Goal: Task Accomplishment & Management: Manage account settings

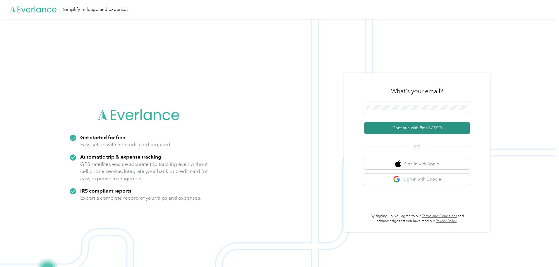
click at [403, 129] on button "Continue with Email / SSO" at bounding box center [417, 128] width 105 height 12
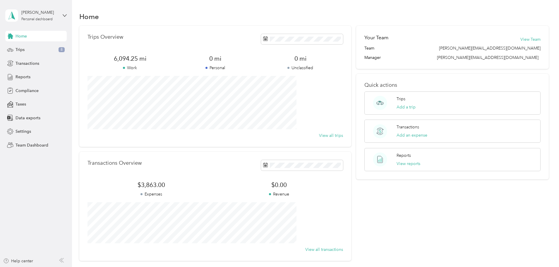
click at [67, 16] on aside "[PERSON_NAME] Personal dashboard Home Trips 8 Transactions Reports Compliance T…" at bounding box center [36, 133] width 72 height 267
click at [65, 15] on icon at bounding box center [65, 15] width 4 height 4
click at [95, 14] on div "Home" at bounding box center [314, 16] width 470 height 12
click at [66, 16] on icon at bounding box center [65, 15] width 4 height 4
click at [36, 47] on div "Team dashboard" at bounding box center [26, 48] width 31 height 6
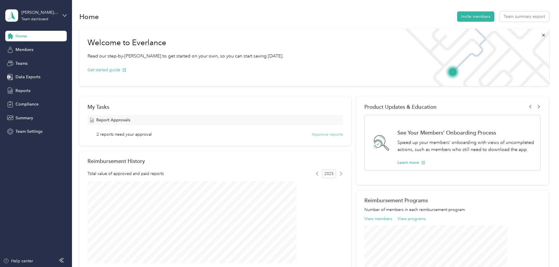
click at [312, 135] on button "Approve reports" at bounding box center [327, 134] width 31 height 6
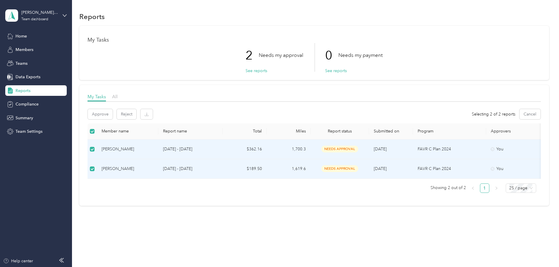
click at [267, 168] on td "$189.50" at bounding box center [245, 169] width 44 height 20
click at [113, 113] on button "Approve" at bounding box center [100, 114] width 25 height 10
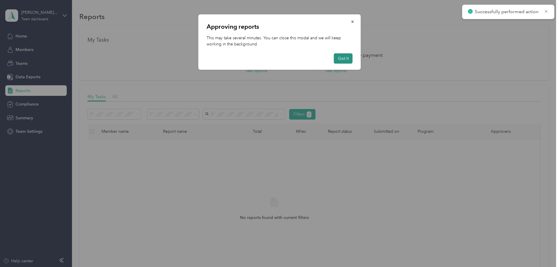
click at [342, 57] on button "Got it" at bounding box center [343, 58] width 19 height 10
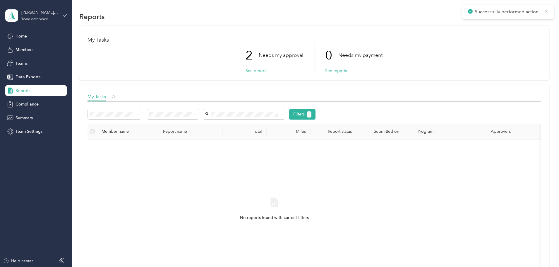
click at [64, 14] on icon at bounding box center [65, 15] width 4 height 4
click at [28, 61] on div "Personal dashboard" at bounding box center [29, 61] width 37 height 6
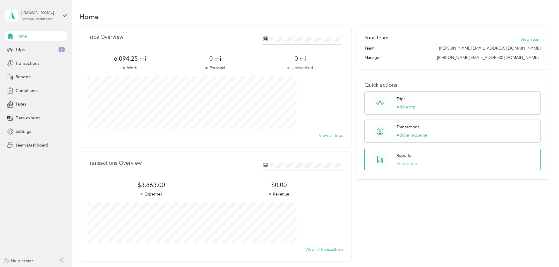
click at [397, 164] on button "View reports" at bounding box center [409, 163] width 24 height 6
